Goal: Find specific page/section: Find specific page/section

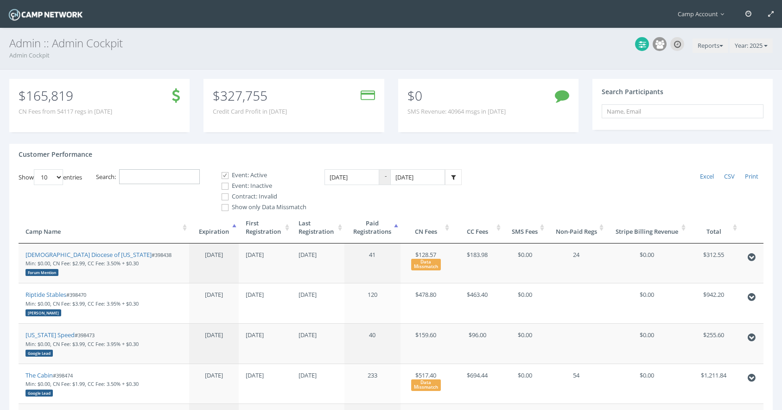
click at [149, 173] on input "Search:" at bounding box center [159, 176] width 81 height 15
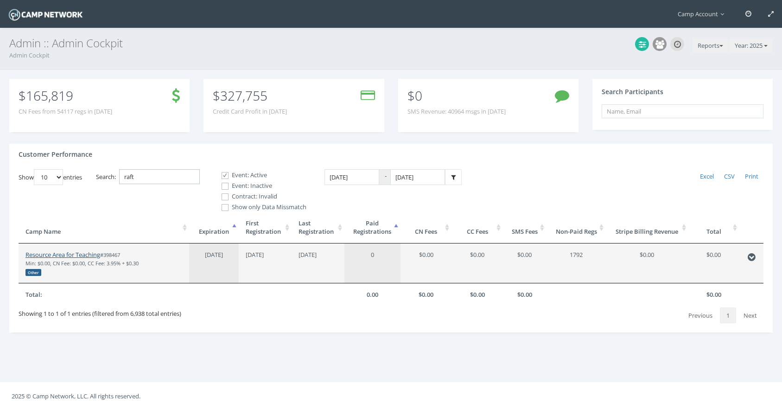
type input "raft"
click at [80, 254] on link "Resource Area for Teaching" at bounding box center [62, 254] width 75 height 8
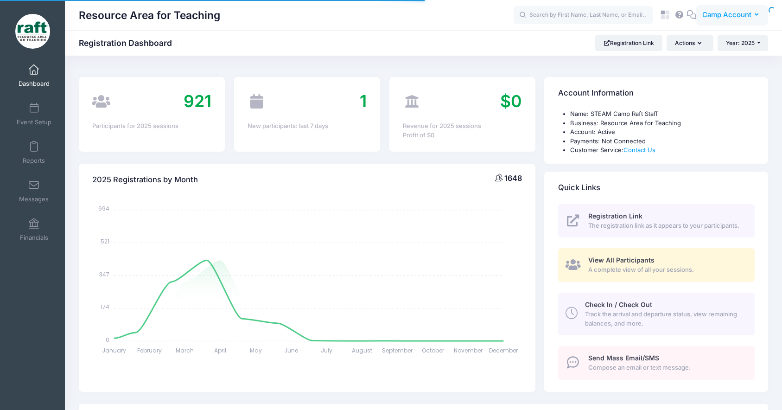
click at [720, 17] on span "Camp Account" at bounding box center [726, 15] width 49 height 10
select select
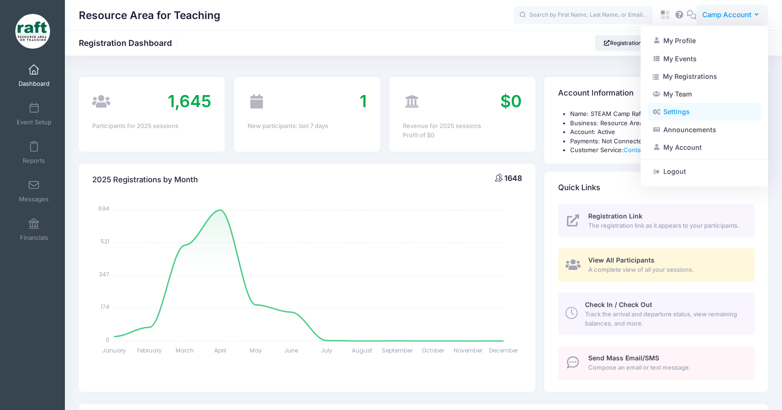
click at [705, 114] on link "Settings" at bounding box center [704, 112] width 113 height 18
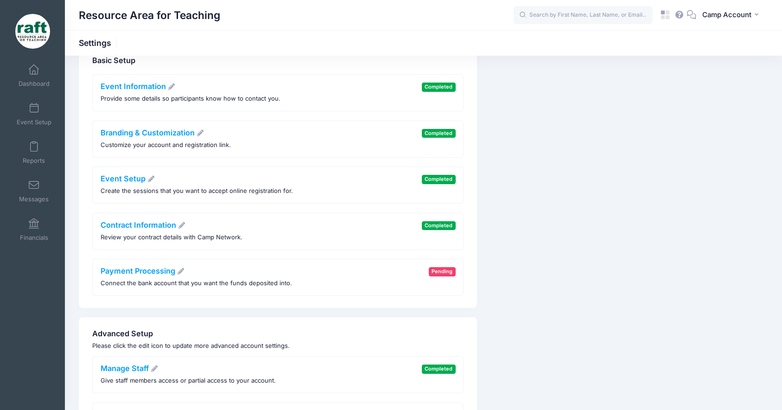
scroll to position [89, 0]
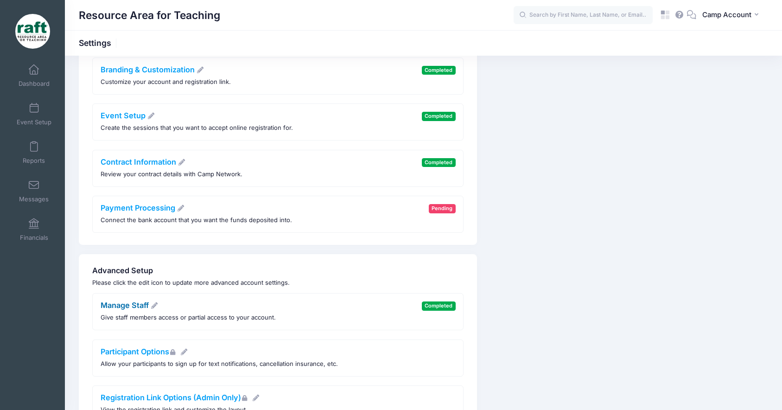
click at [137, 307] on link "Manage Staff" at bounding box center [130, 304] width 58 height 9
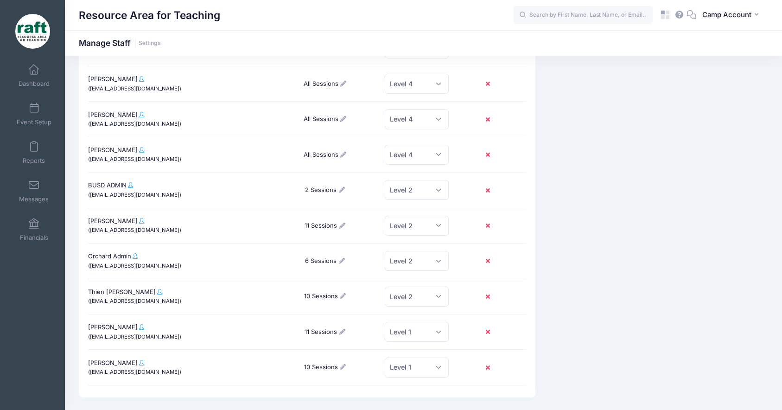
scroll to position [182, 0]
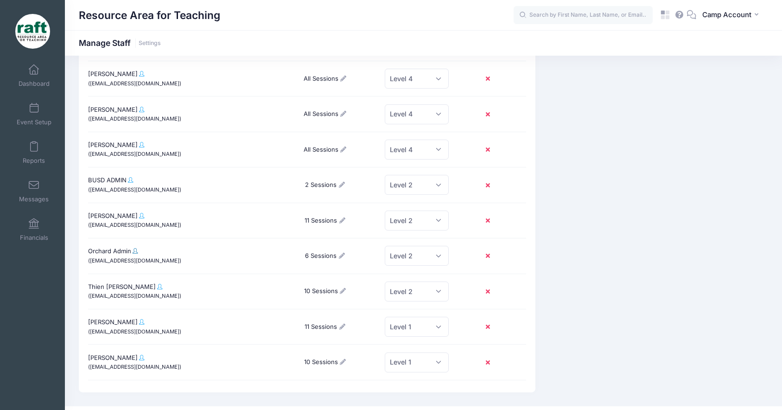
click at [133, 252] on span at bounding box center [135, 251] width 5 height 6
